Goal: Task Accomplishment & Management: Use online tool/utility

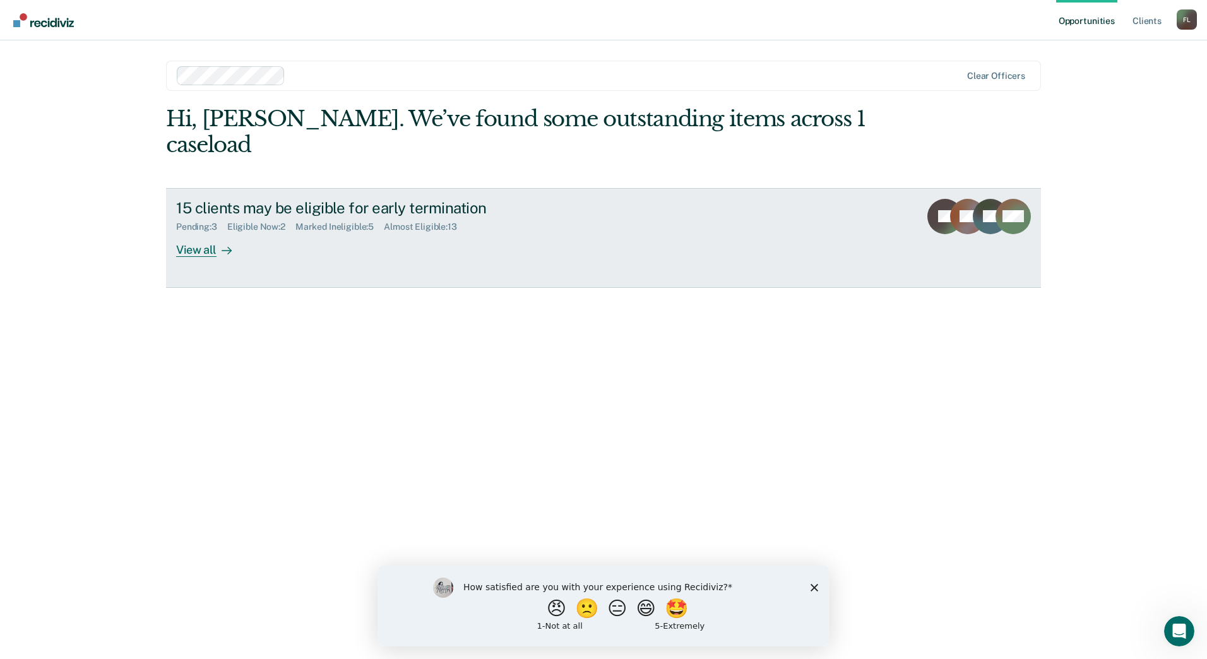
click at [210, 232] on link "15 clients may be eligible for early termination Pending : 3 Eligible Now : 2 M…" at bounding box center [603, 238] width 875 height 100
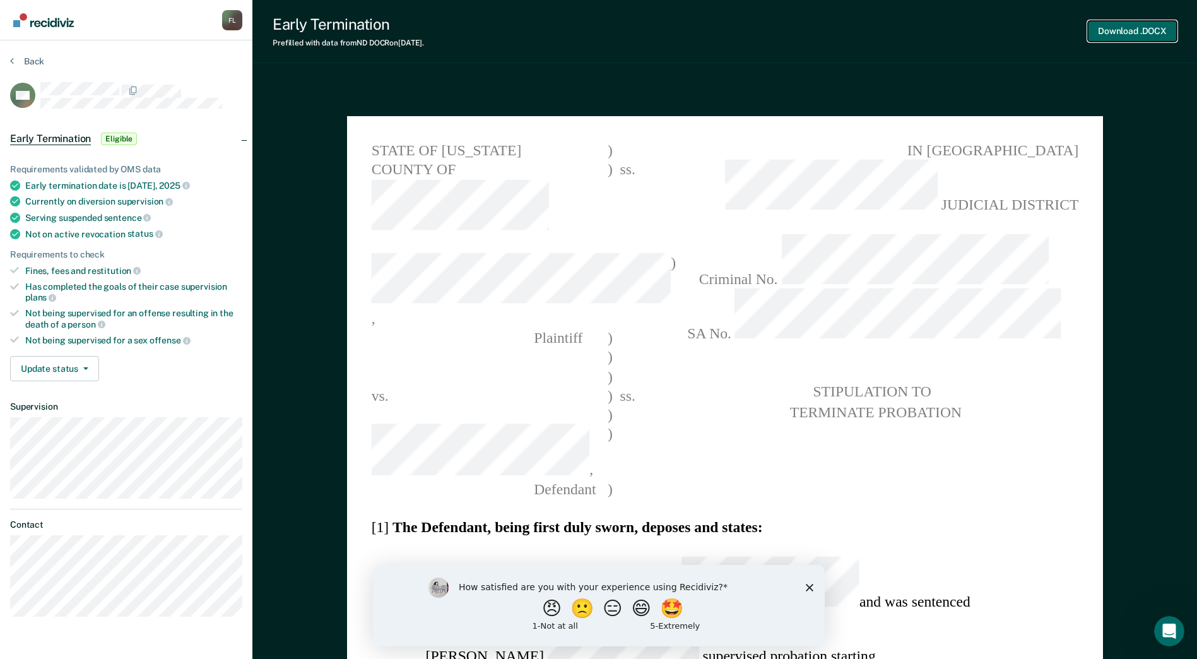
click at [1111, 34] on button "Download .DOCX" at bounding box center [1132, 31] width 89 height 21
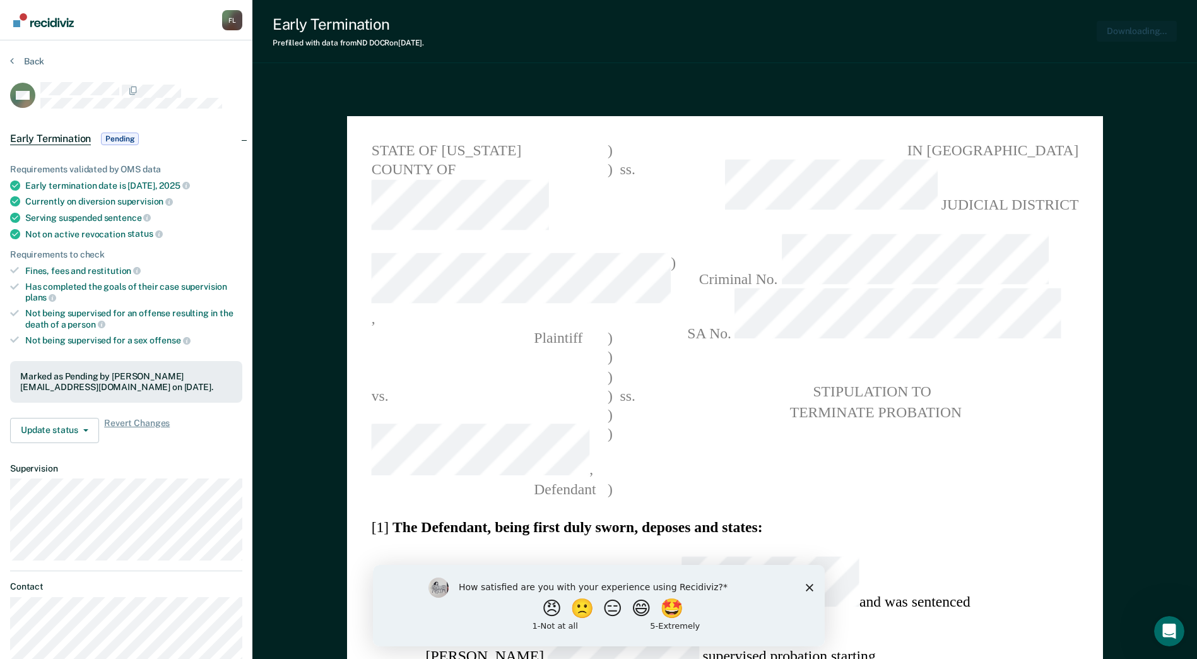
type textarea "x"
click at [13, 59] on icon at bounding box center [12, 61] width 4 height 10
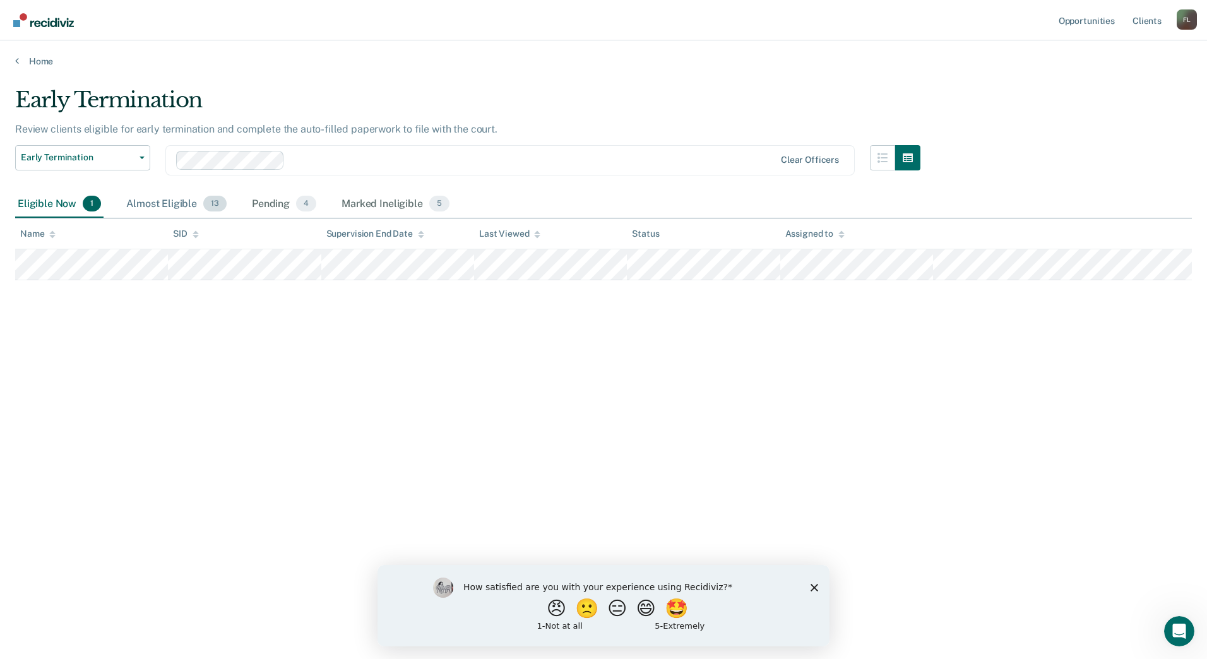
click at [187, 205] on div "Almost Eligible 13" at bounding box center [176, 205] width 105 height 28
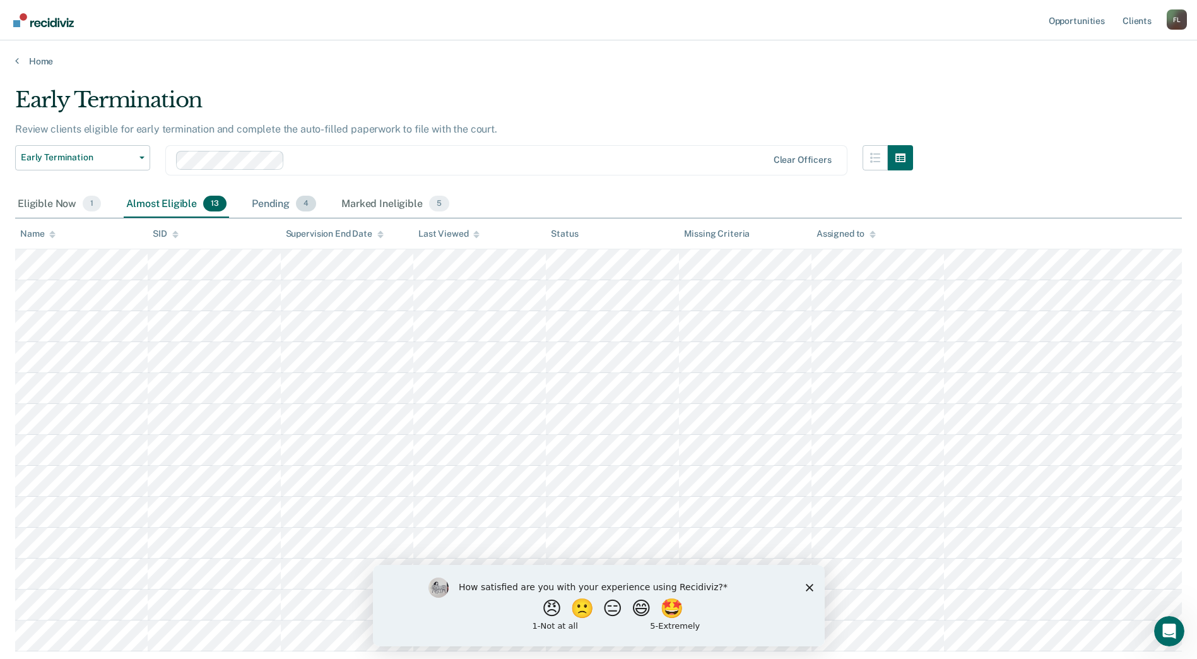
click at [289, 212] on div "Pending 4" at bounding box center [283, 205] width 69 height 28
